Goal: Task Accomplishment & Management: Complete application form

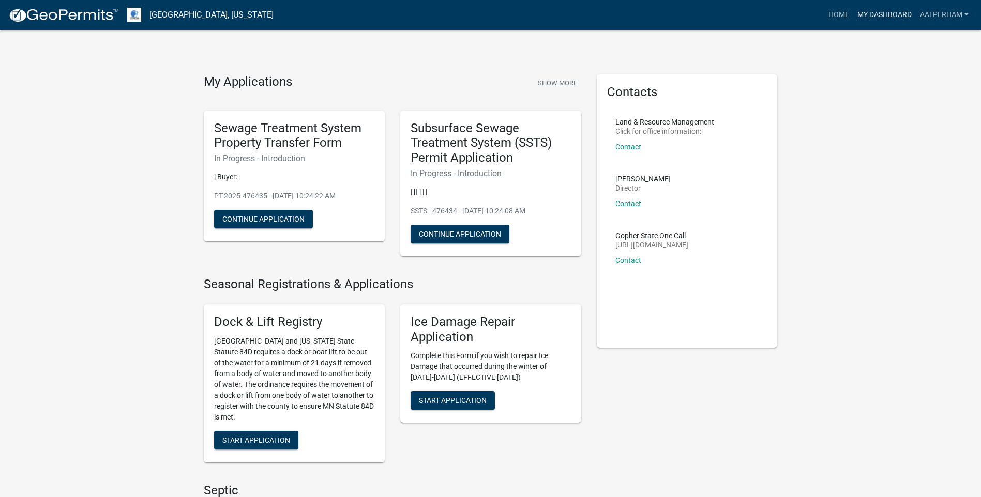
click at [879, 11] on link "My Dashboard" at bounding box center [884, 15] width 63 height 20
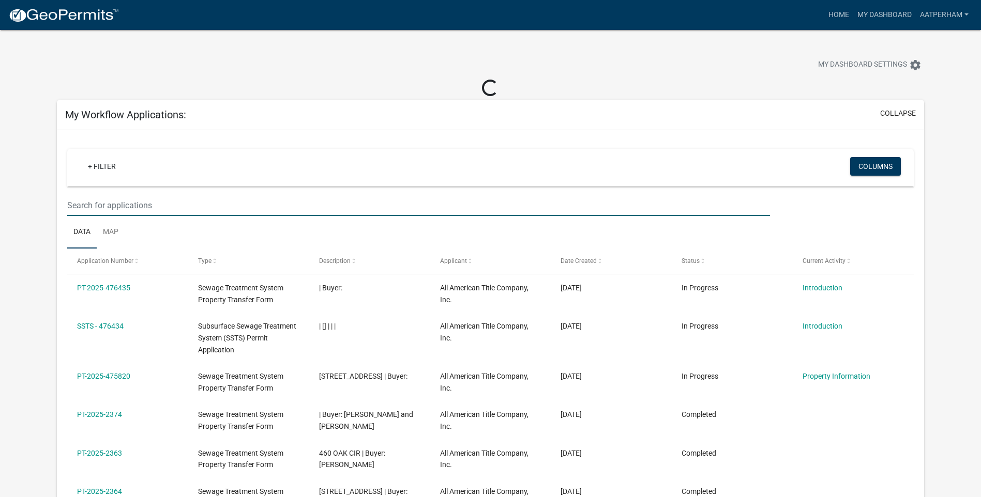
click at [137, 208] on input "text" at bounding box center [418, 205] width 703 height 21
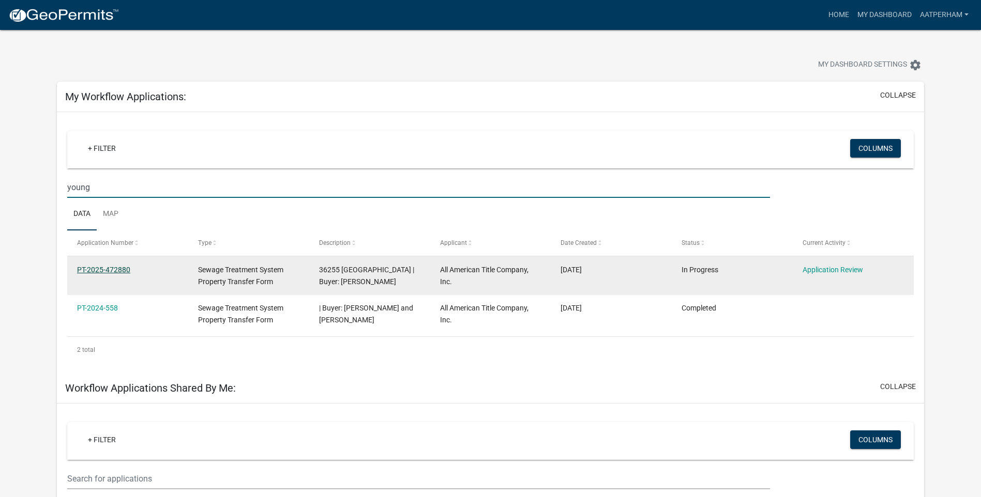
type input "young"
click at [125, 267] on link "PT-2025-472880" at bounding box center [103, 270] width 53 height 8
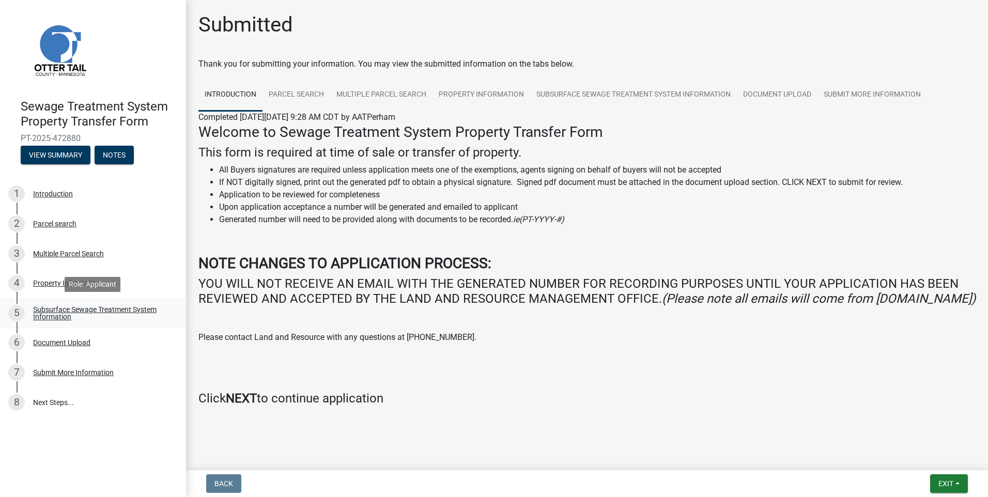
click at [68, 313] on div "Subsurface Sewage Treatment System Information" at bounding box center [101, 313] width 136 height 14
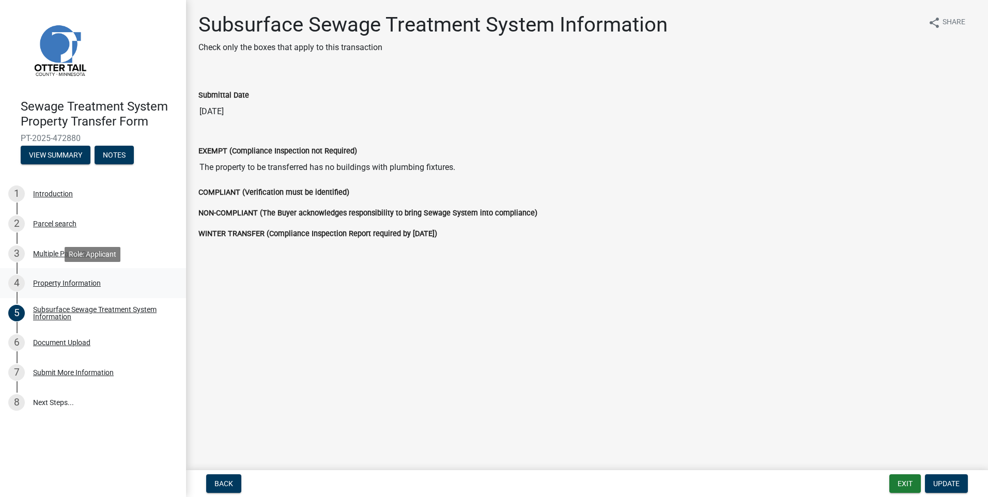
click at [54, 281] on div "Property Information" at bounding box center [67, 283] width 68 height 7
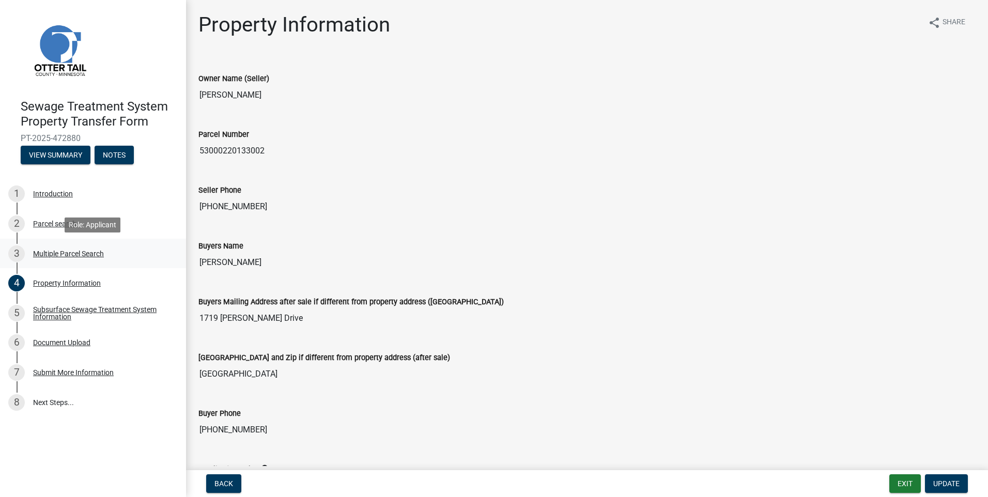
click at [79, 257] on div "Multiple Parcel Search" at bounding box center [68, 253] width 71 height 7
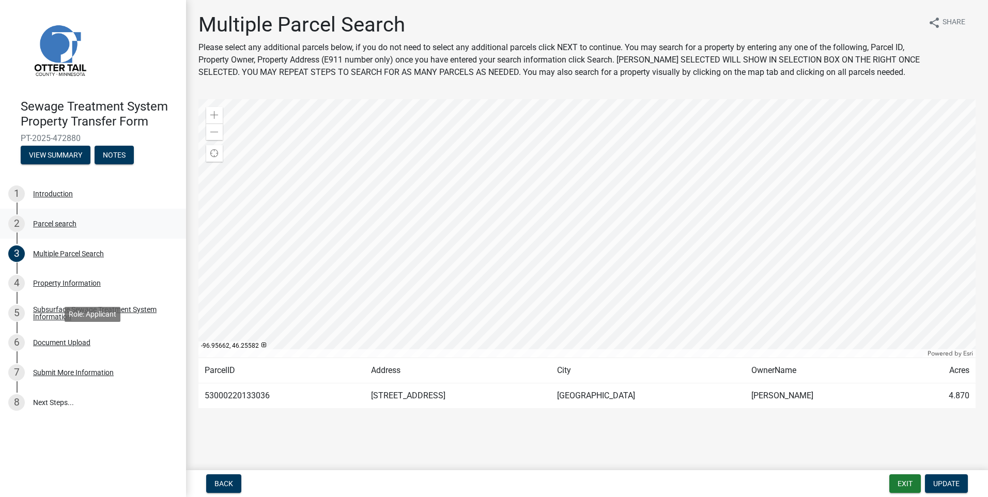
click at [44, 224] on div "Parcel search" at bounding box center [54, 223] width 43 height 7
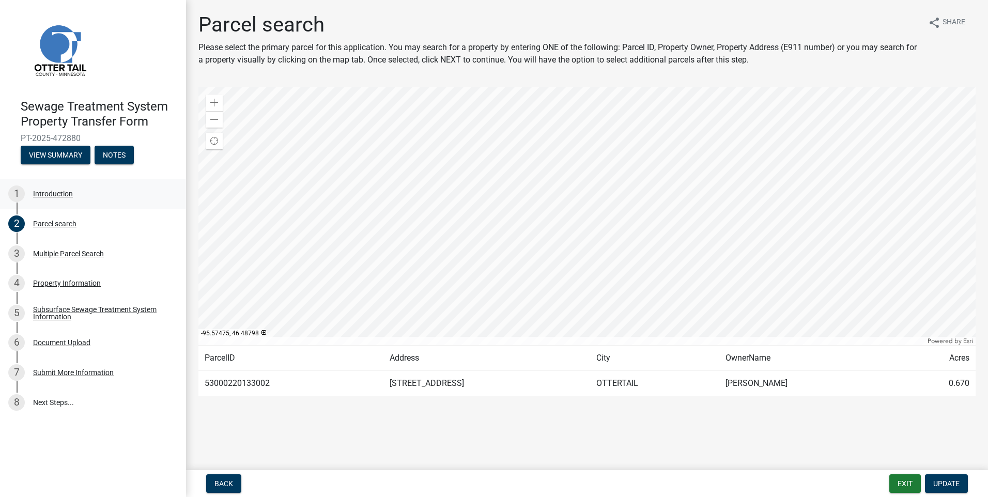
click at [480, 191] on div at bounding box center [587, 216] width 777 height 258
click at [32, 393] on link "8 Next Steps..." at bounding box center [93, 403] width 186 height 30
click at [42, 401] on link "8 Next Steps..." at bounding box center [93, 403] width 186 height 30
click at [42, 255] on div "Multiple Parcel Search" at bounding box center [68, 253] width 71 height 7
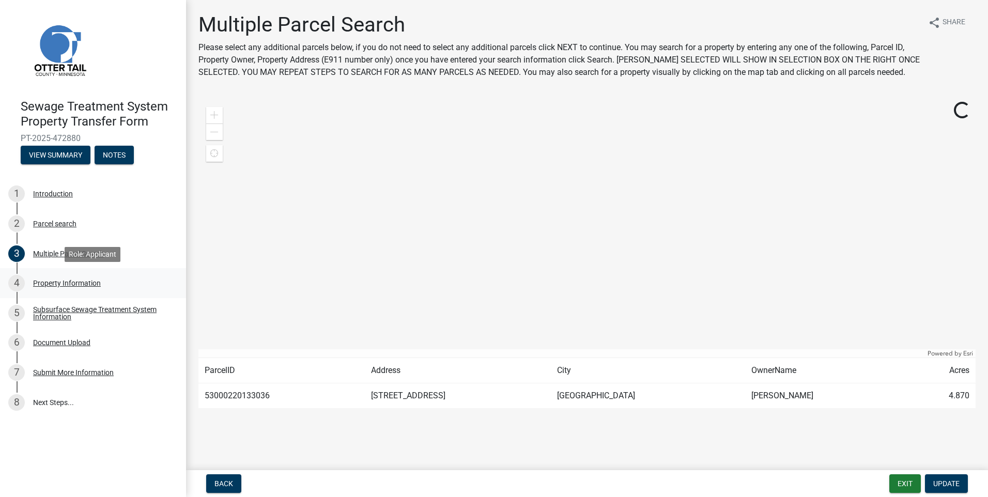
click at [77, 283] on div "Property Information" at bounding box center [67, 283] width 68 height 7
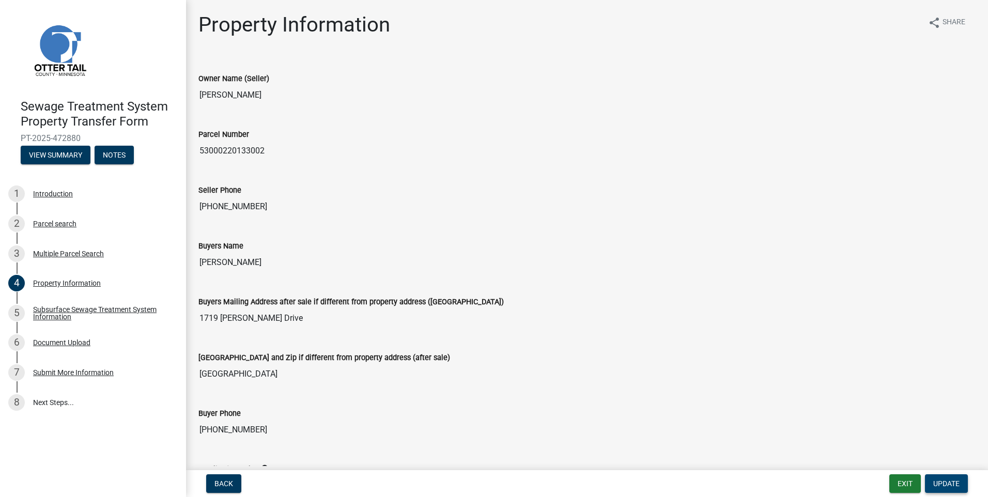
click at [947, 484] on span "Update" at bounding box center [947, 484] width 26 height 8
click at [43, 312] on div "Subsurface Sewage Treatment System Information" at bounding box center [101, 313] width 136 height 14
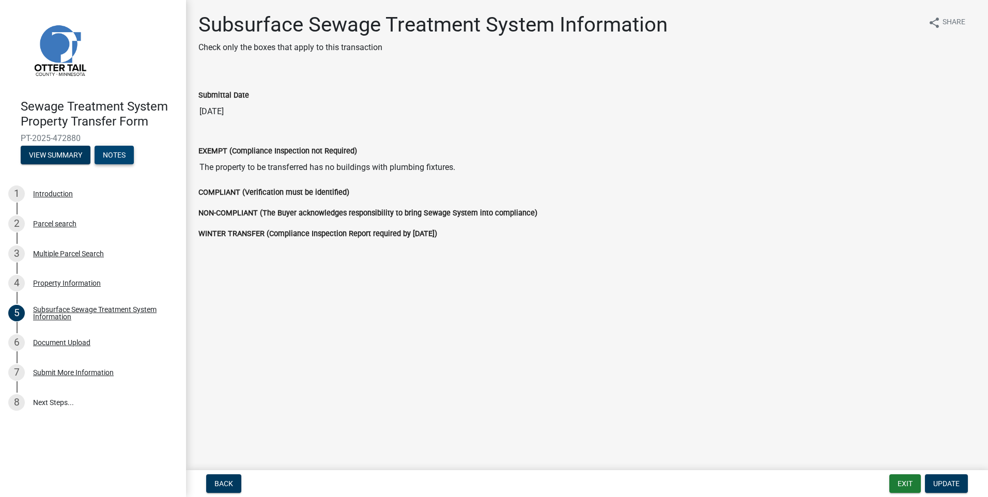
click at [125, 156] on button "Notes" at bounding box center [114, 155] width 39 height 19
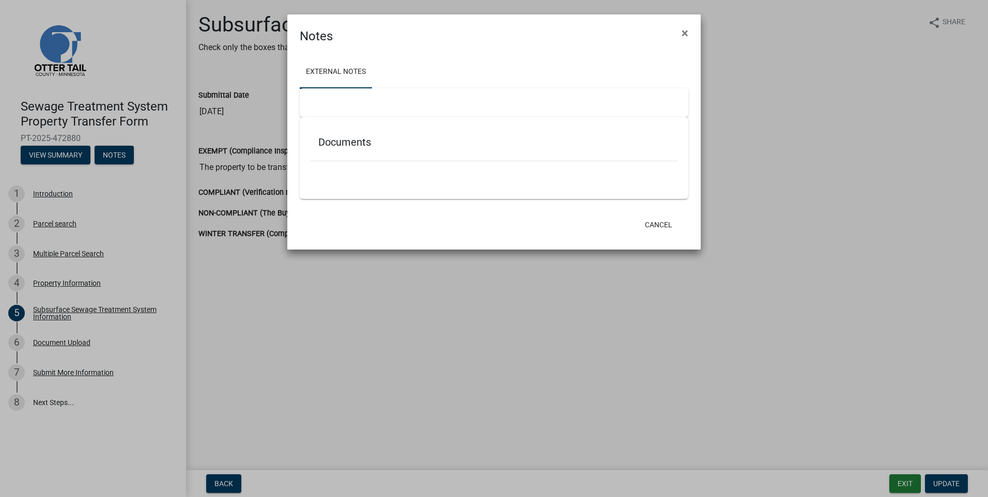
click at [364, 145] on h5 "Documents" at bounding box center [494, 142] width 352 height 12
click at [664, 223] on button "Cancel" at bounding box center [659, 225] width 44 height 19
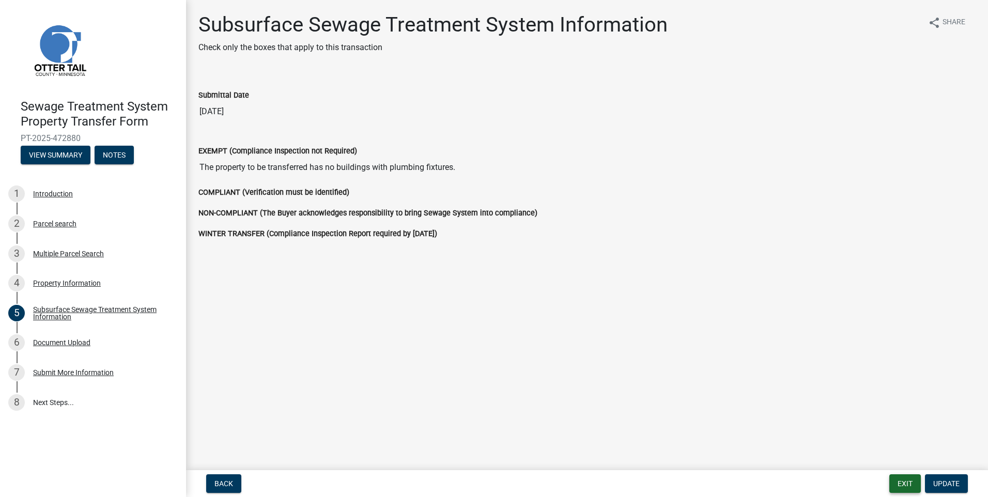
click at [900, 484] on button "Exit" at bounding box center [906, 484] width 32 height 19
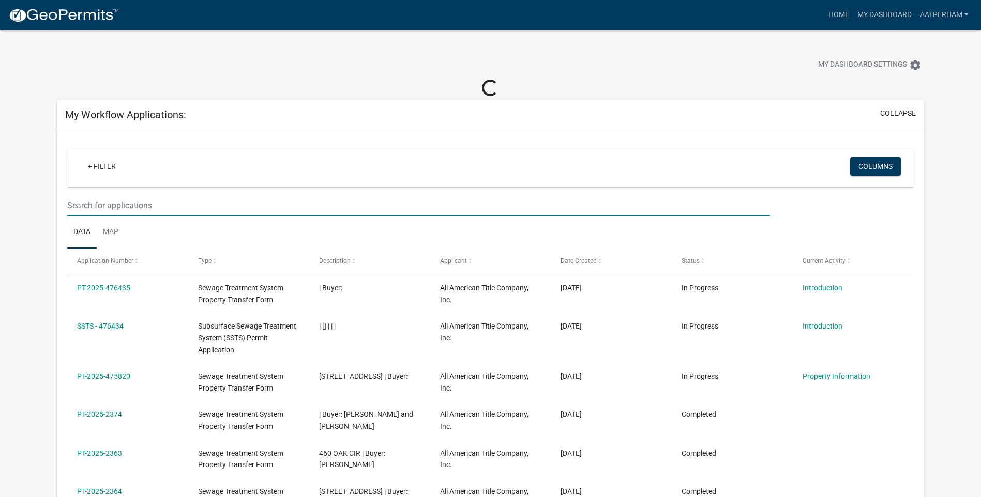
click at [126, 207] on input "text" at bounding box center [418, 205] width 703 height 21
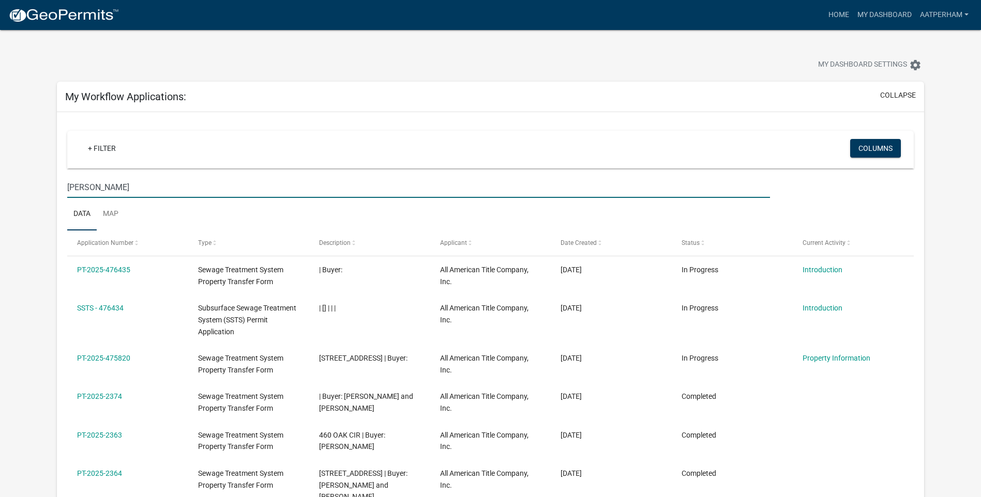
type input "[PERSON_NAME]"
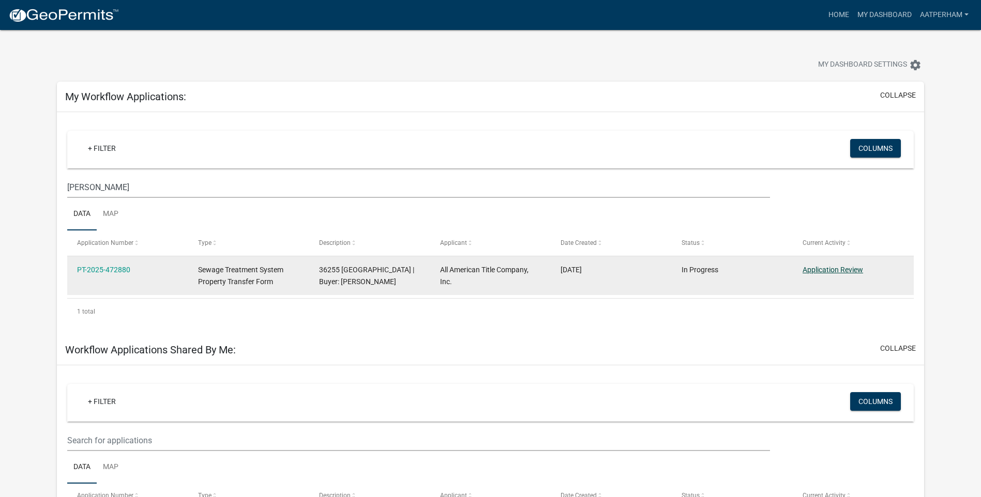
click at [838, 273] on link "Application Review" at bounding box center [832, 270] width 60 height 8
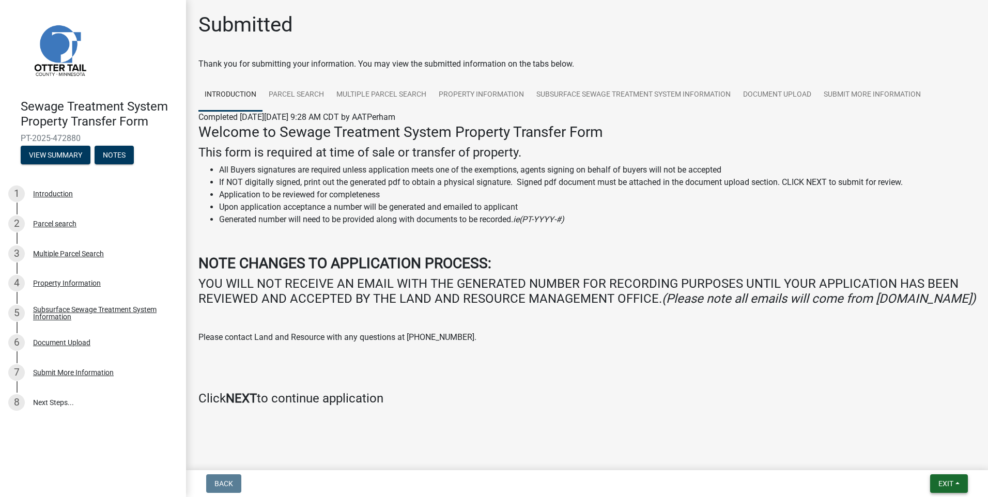
click at [946, 477] on button "Exit" at bounding box center [949, 484] width 38 height 19
click at [328, 261] on strong "NOTE CHANGES TO APPLICATION PROCESS:" at bounding box center [345, 263] width 293 height 17
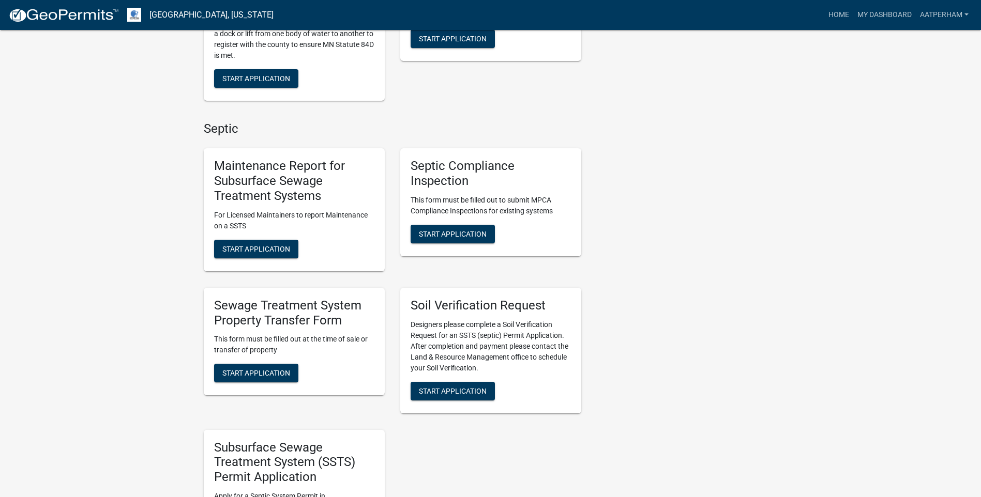
scroll to position [620, 0]
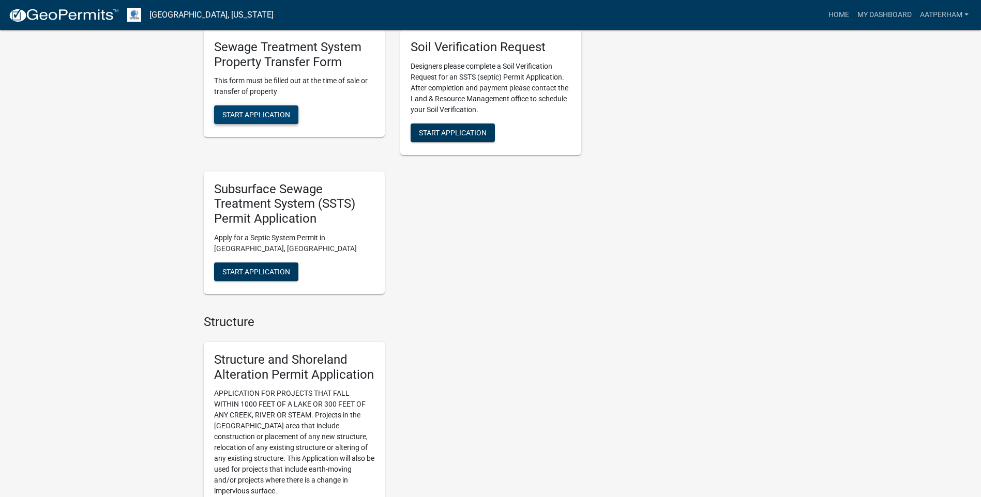
click at [276, 117] on span "Start Application" at bounding box center [256, 115] width 68 height 8
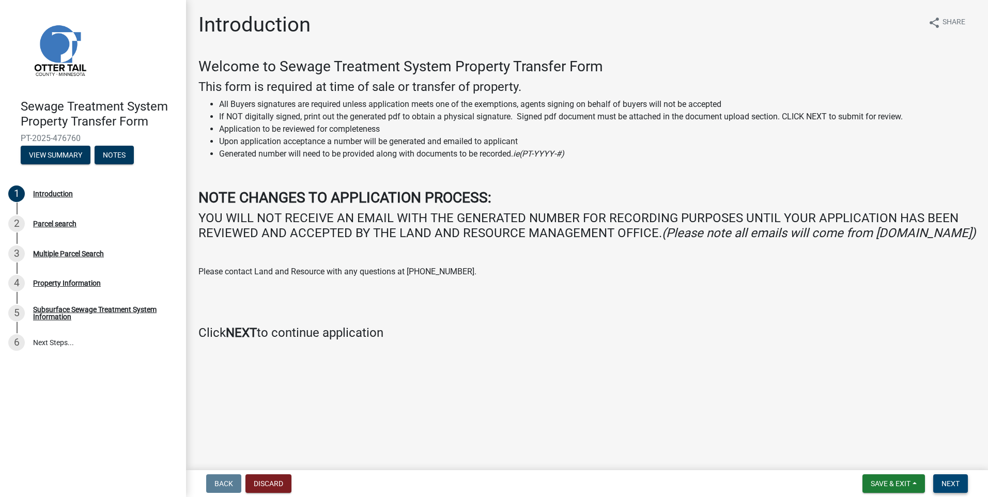
drag, startPoint x: 956, startPoint y: 478, endPoint x: 957, endPoint y: 484, distance: 6.4
click at [956, 478] on button "Next" at bounding box center [951, 484] width 35 height 19
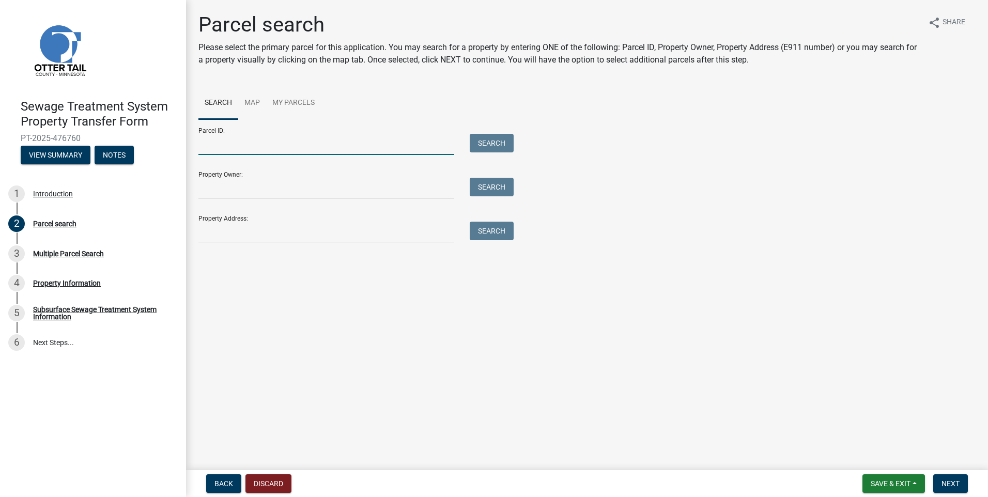
click at [226, 149] on input "Parcel ID:" at bounding box center [327, 144] width 256 height 21
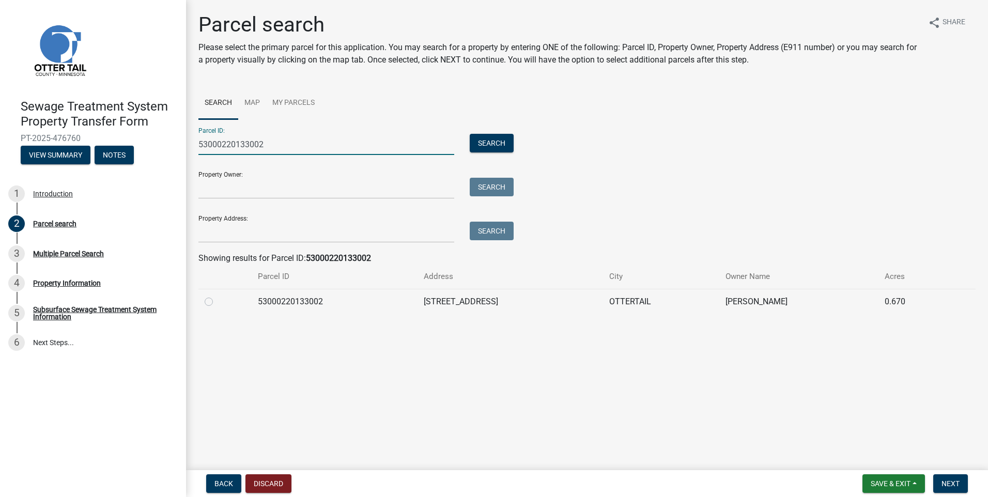
type input "53000220133002"
click at [217, 296] on label at bounding box center [217, 296] width 0 height 0
click at [217, 300] on input "radio" at bounding box center [220, 299] width 7 height 7
radio input "true"
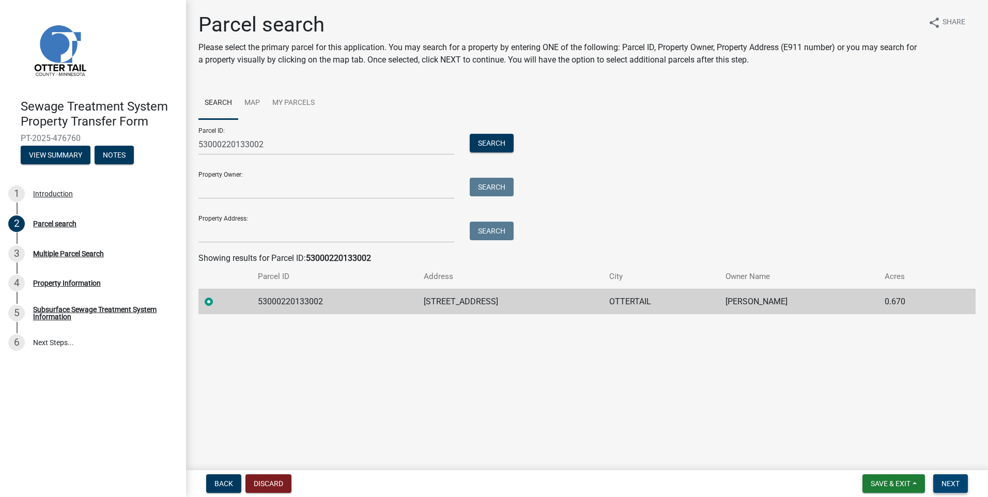
click at [948, 485] on span "Next" at bounding box center [951, 484] width 18 height 8
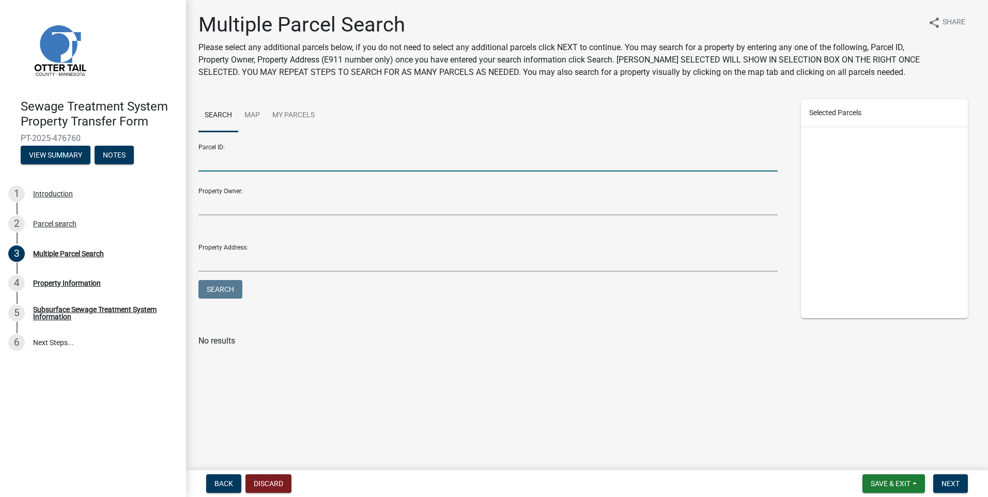
click at [252, 164] on input "Parcel ID:" at bounding box center [488, 160] width 579 height 21
type input "53000220133036"
click at [199, 280] on button "Search" at bounding box center [221, 289] width 44 height 19
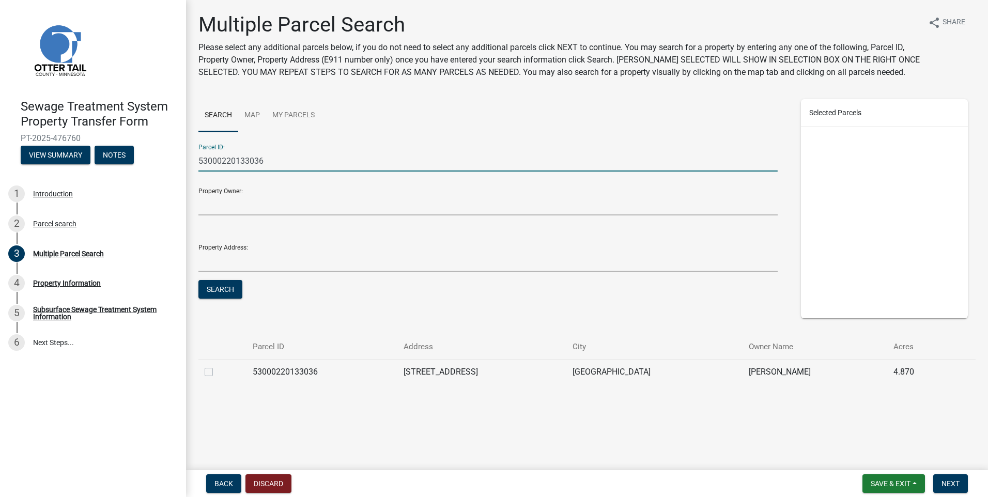
click at [217, 366] on label at bounding box center [217, 366] width 0 height 0
click at [217, 372] on input "checkbox" at bounding box center [220, 369] width 7 height 7
checkbox input "true"
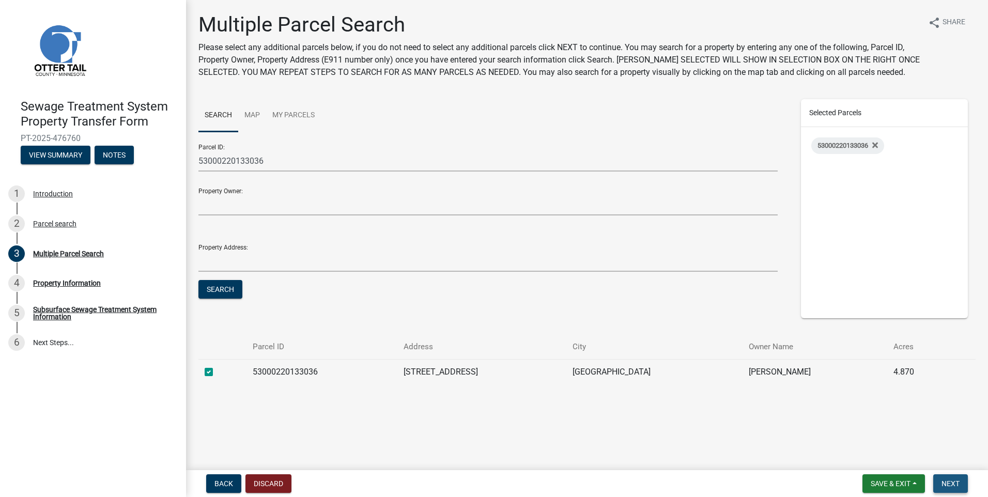
click at [953, 478] on button "Next" at bounding box center [951, 484] width 35 height 19
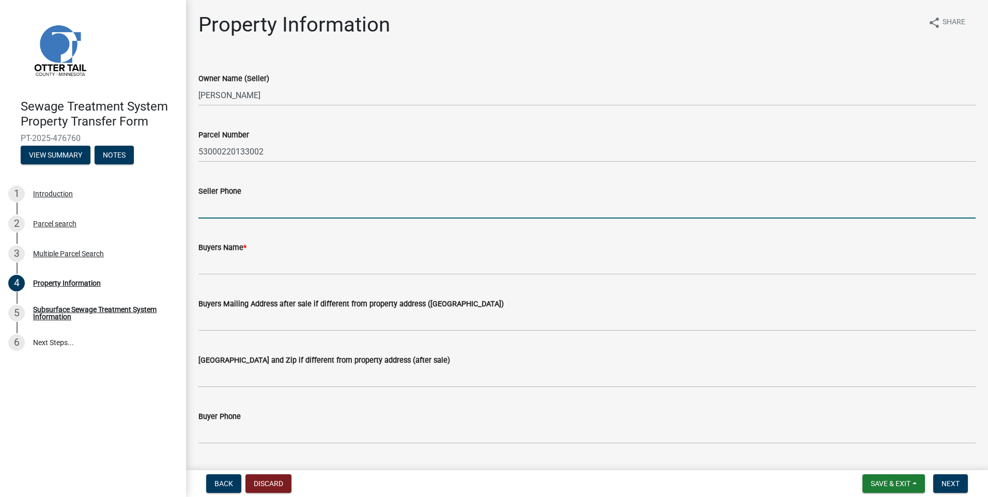
click at [222, 212] on input "Seller Phone" at bounding box center [587, 207] width 777 height 21
click at [233, 212] on input "Seller Phone" at bounding box center [587, 207] width 777 height 21
type input "[PHONE_NUMBER]"
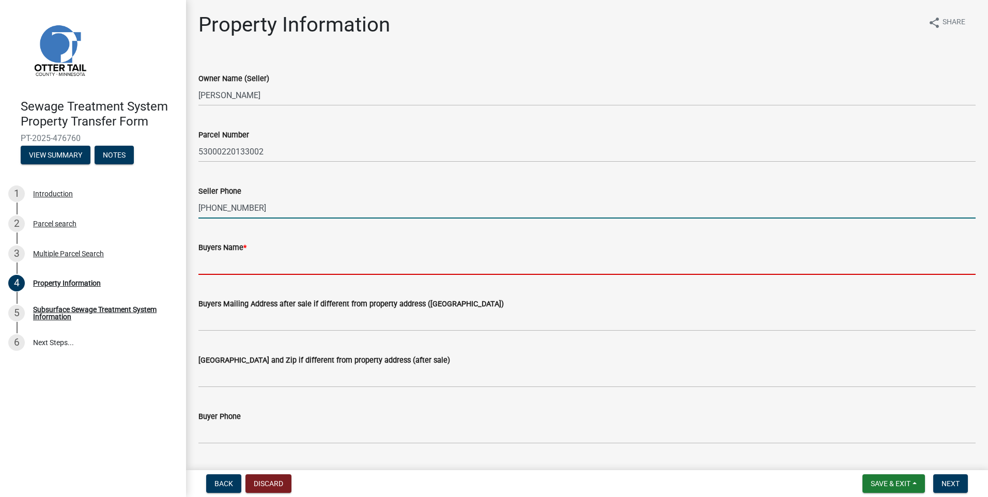
click at [210, 266] on input "Buyers Name *" at bounding box center [587, 264] width 777 height 21
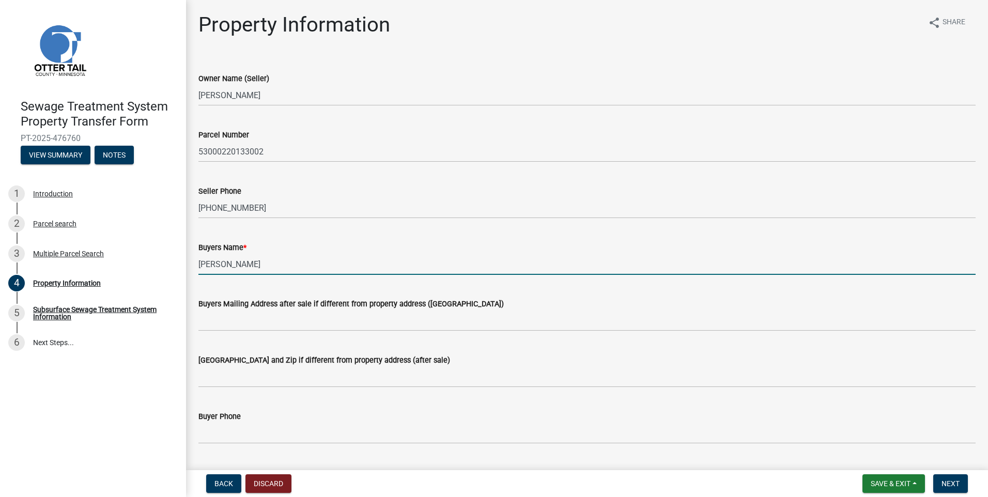
type input "[PERSON_NAME]"
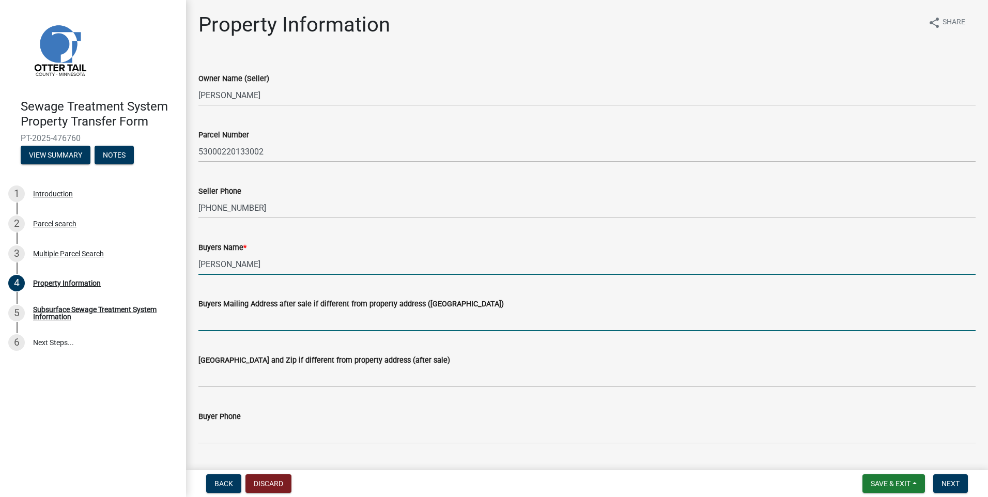
click at [225, 320] on input "Buyers Mailing Address after sale if different from property address ([GEOGRAPH…" at bounding box center [587, 320] width 777 height 21
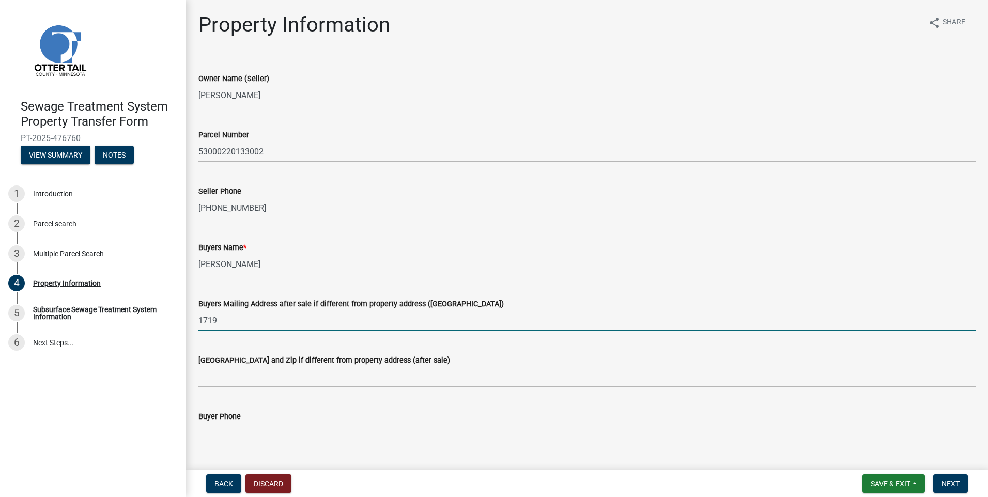
type input "1719 [PERSON_NAME] Drive"
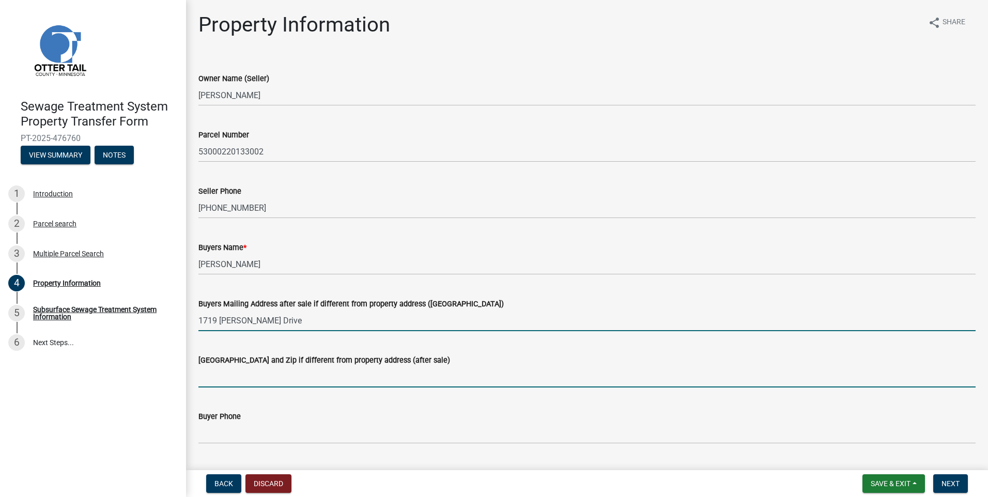
type input "[GEOGRAPHIC_DATA]"
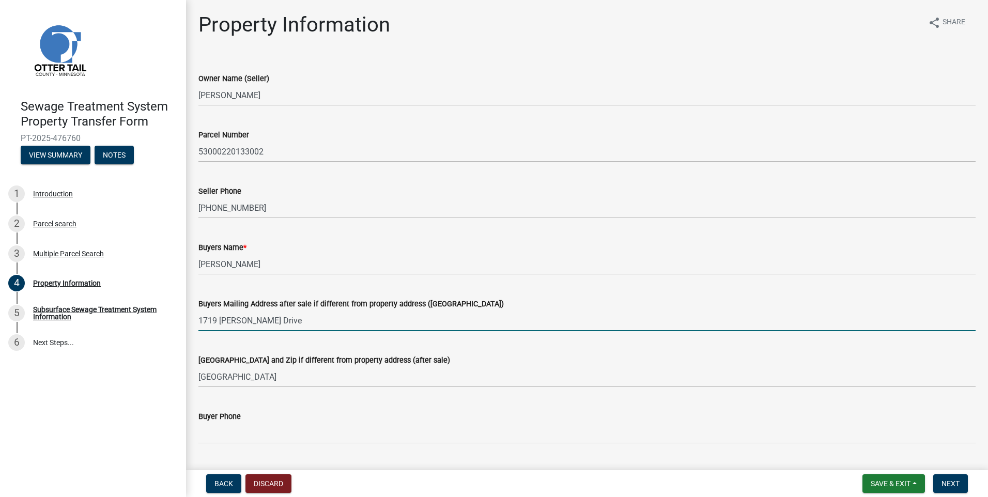
type input "[EMAIL_ADDRESS][DOMAIN_NAME]"
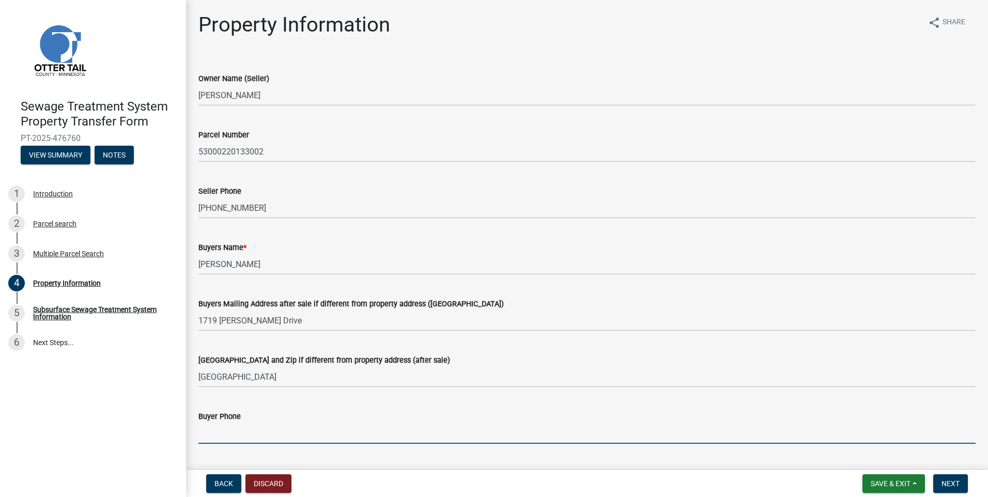
click at [238, 427] on input "Buyer Phone" at bounding box center [587, 433] width 777 height 21
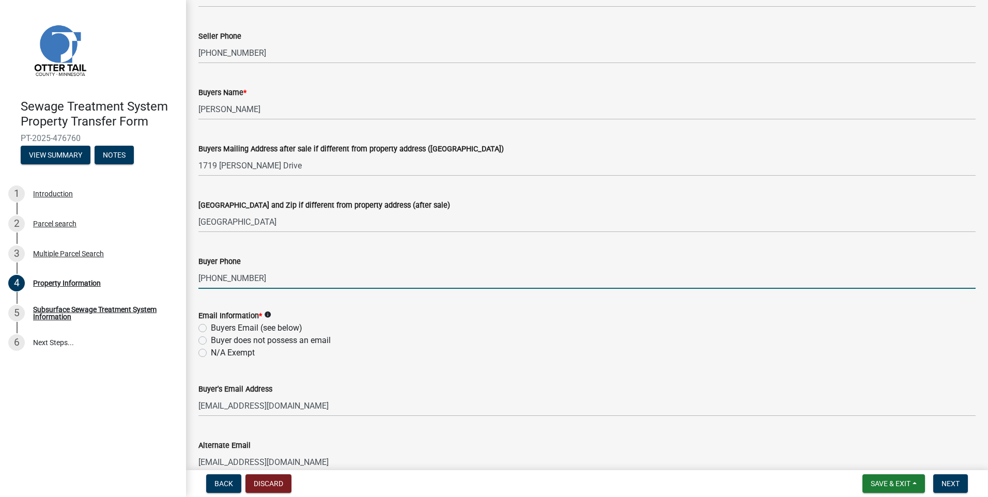
scroll to position [207, 0]
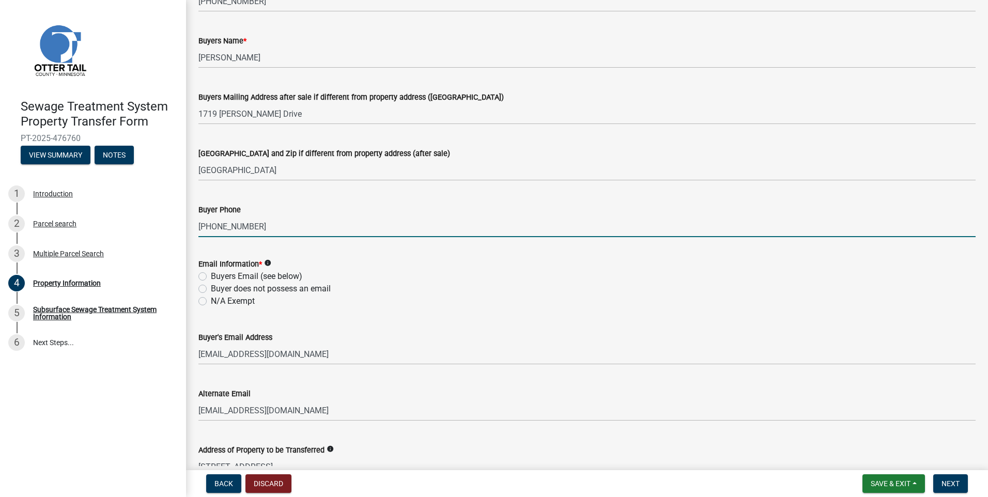
type input "[PHONE_NUMBER]"
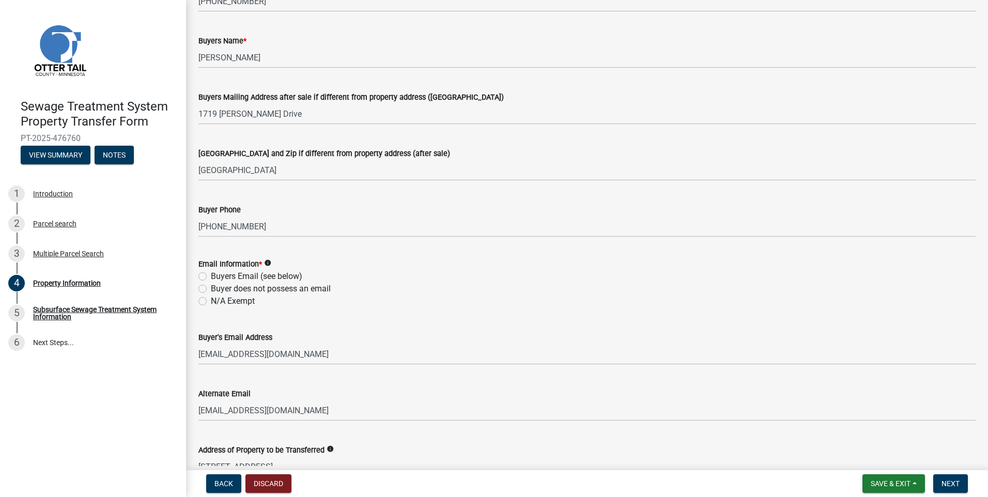
click at [211, 274] on label "Buyers Email (see below)" at bounding box center [256, 276] width 91 height 12
click at [211, 274] on input "Buyers Email (see below)" at bounding box center [214, 273] width 7 height 7
radio input "true"
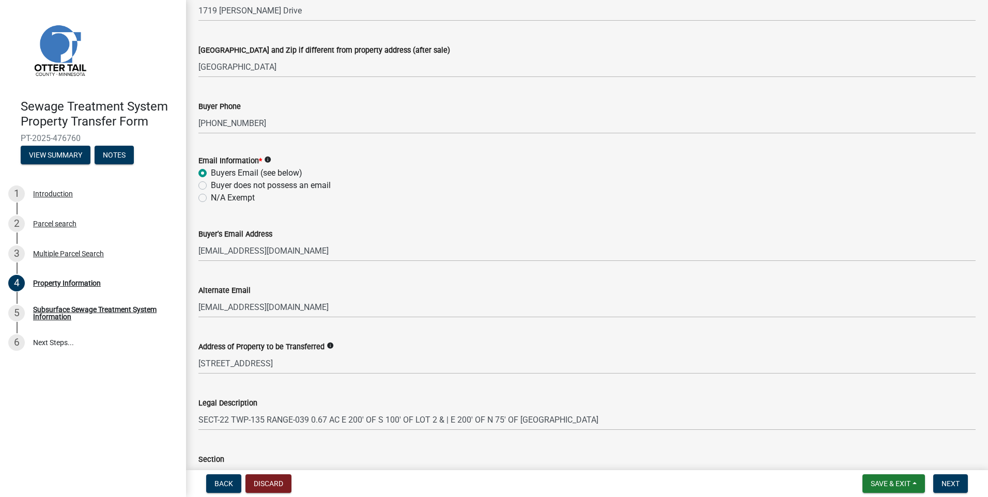
scroll to position [362, 0]
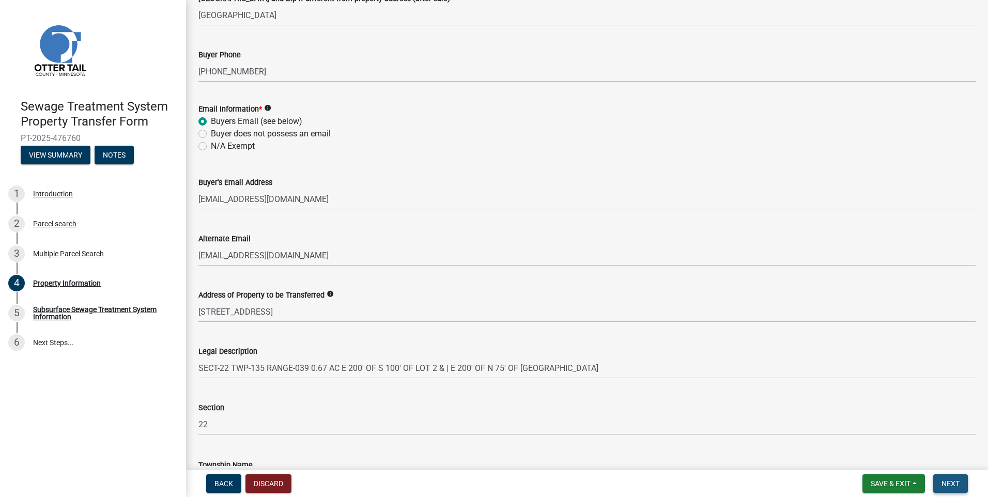
click at [954, 484] on span "Next" at bounding box center [951, 484] width 18 height 8
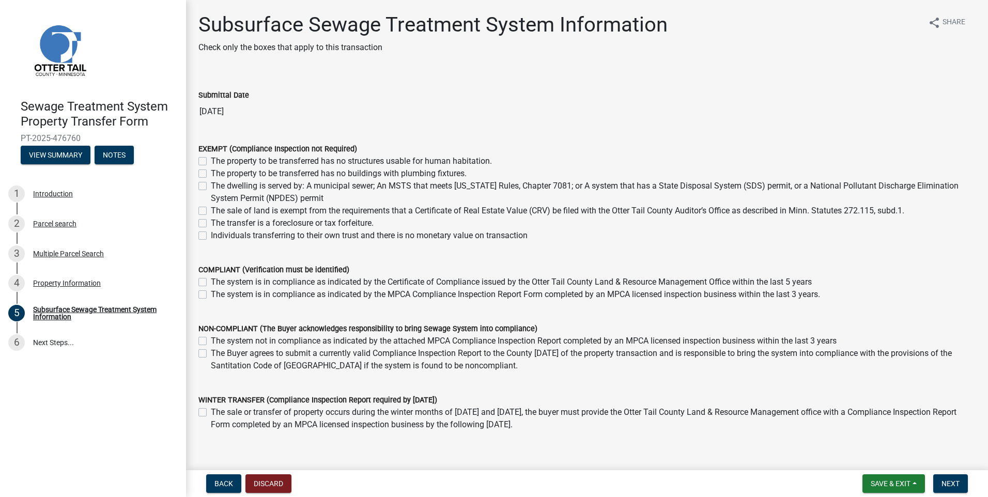
click at [211, 355] on label "The Buyer agrees to submit a currently valid Compliance Inspection Report to th…" at bounding box center [593, 359] width 765 height 25
click at [211, 354] on input "The Buyer agrees to submit a currently valid Compliance Inspection Report to th…" at bounding box center [214, 350] width 7 height 7
checkbox input "true"
checkbox input "false"
checkbox input "true"
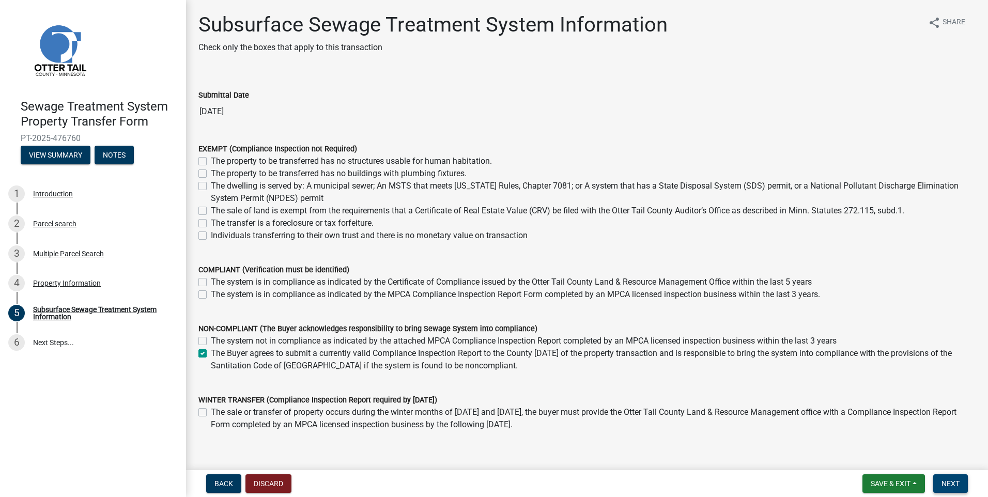
click at [949, 484] on span "Next" at bounding box center [951, 484] width 18 height 8
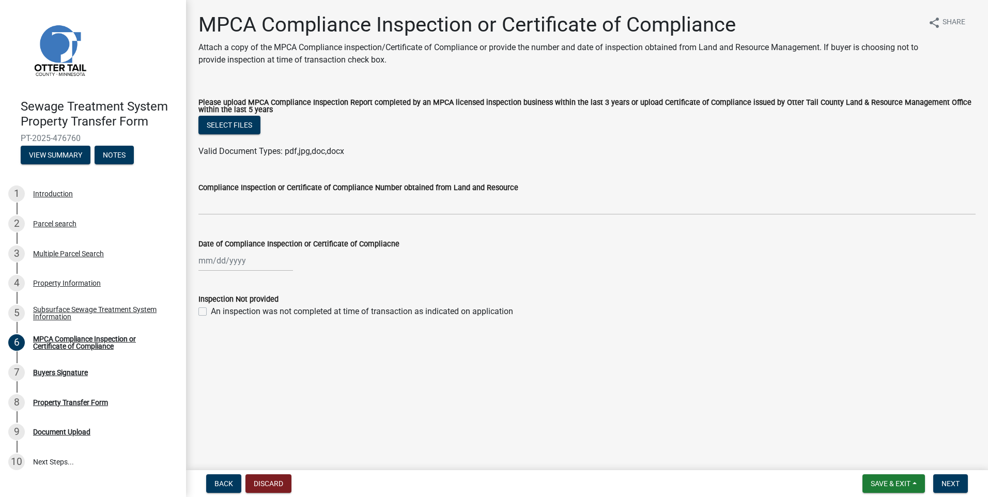
click at [211, 310] on label "An inspection was not completed at time of transaction as indicated on applicat…" at bounding box center [362, 312] width 302 height 12
click at [211, 310] on input "An inspection was not completed at time of transaction as indicated on applicat…" at bounding box center [214, 309] width 7 height 7
checkbox input "true"
click at [957, 488] on span "Next" at bounding box center [951, 484] width 18 height 8
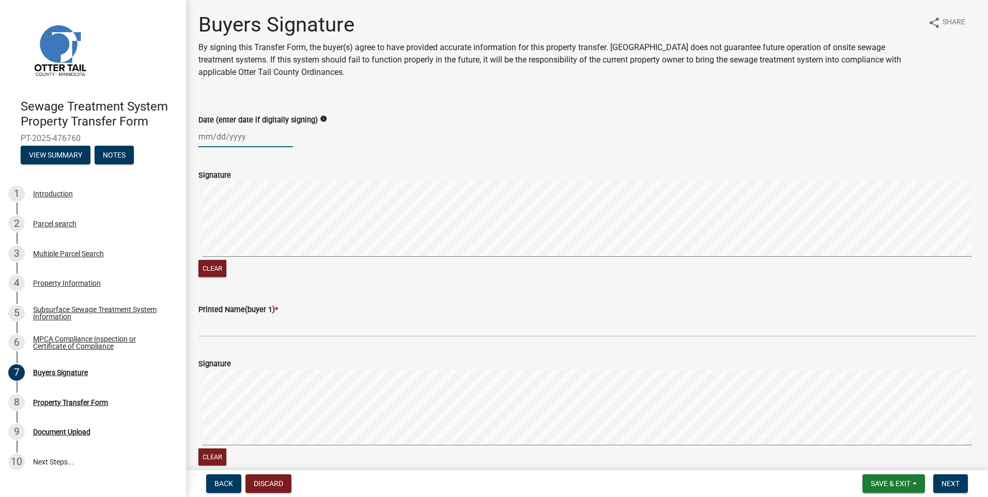
click at [202, 138] on div at bounding box center [246, 136] width 95 height 21
select select "9"
select select "2025"
click at [256, 205] on div "11" at bounding box center [258, 208] width 17 height 17
type input "09/11/2025"
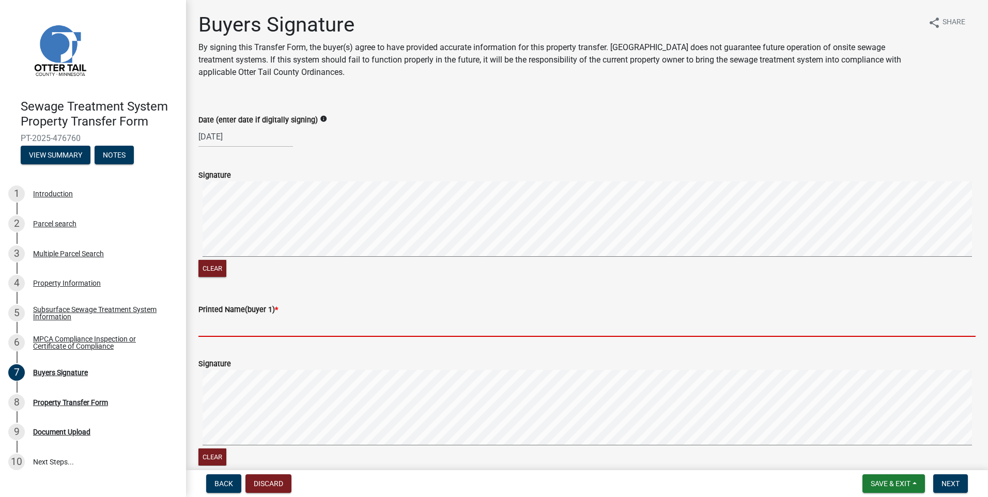
click at [207, 334] on input "Printed Name(buyer 1) *" at bounding box center [587, 326] width 777 height 21
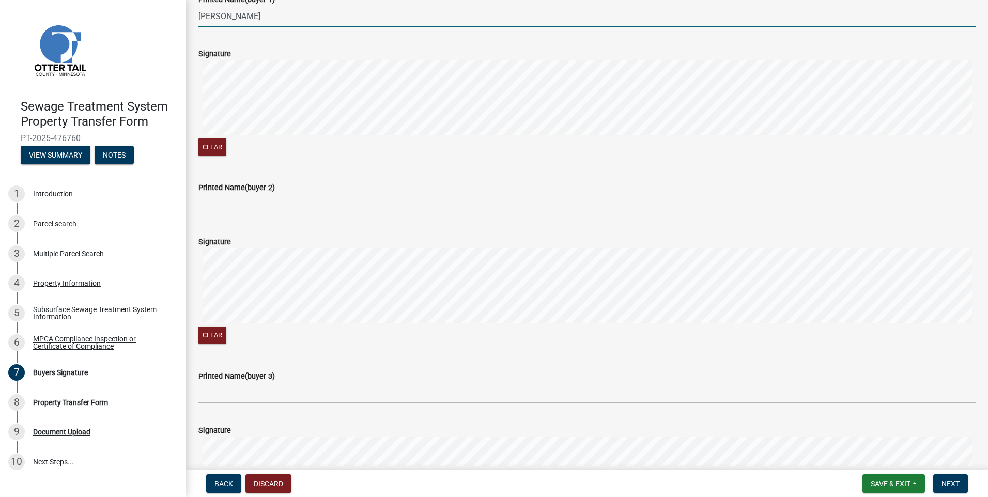
scroll to position [414, 0]
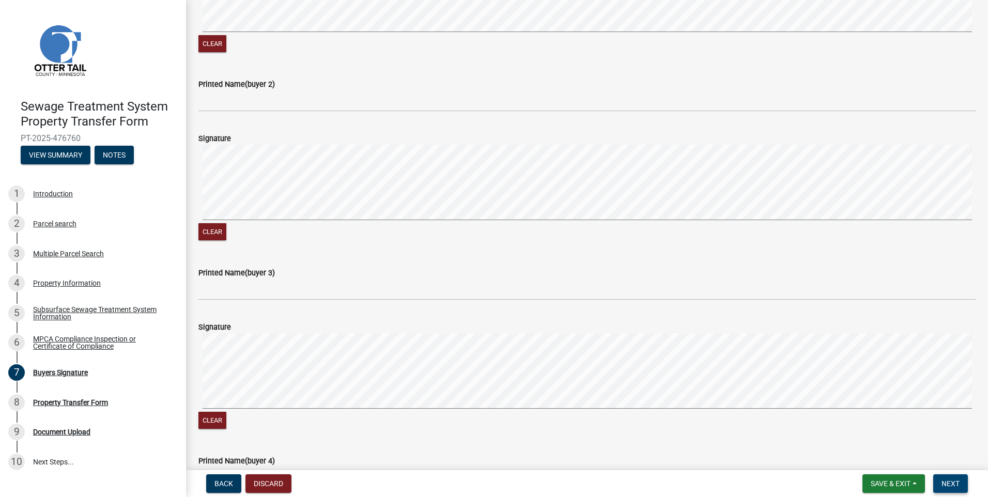
type input "[PERSON_NAME]"
click at [965, 486] on button "Next" at bounding box center [951, 484] width 35 height 19
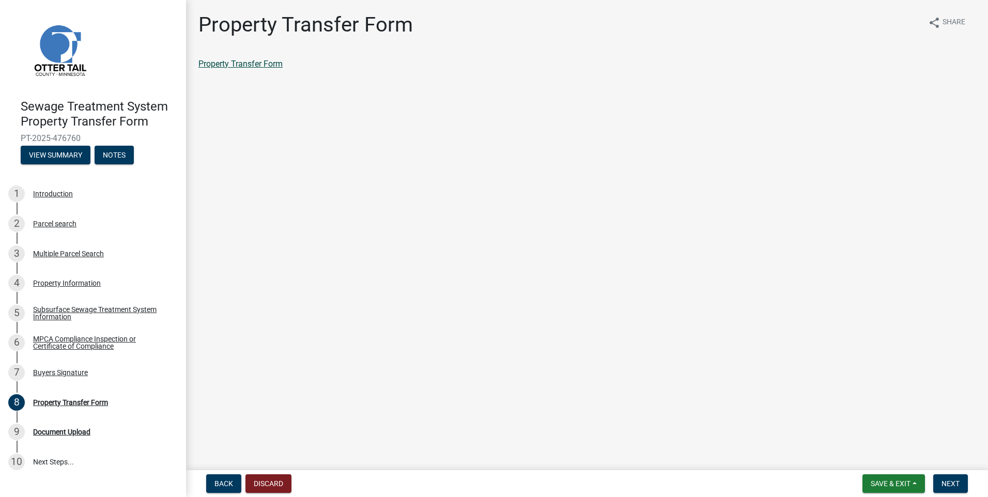
click at [274, 62] on link "Property Transfer Form" at bounding box center [241, 64] width 84 height 10
click at [950, 485] on span "Next" at bounding box center [951, 484] width 18 height 8
